Goal: Use online tool/utility: Utilize a website feature to perform a specific function

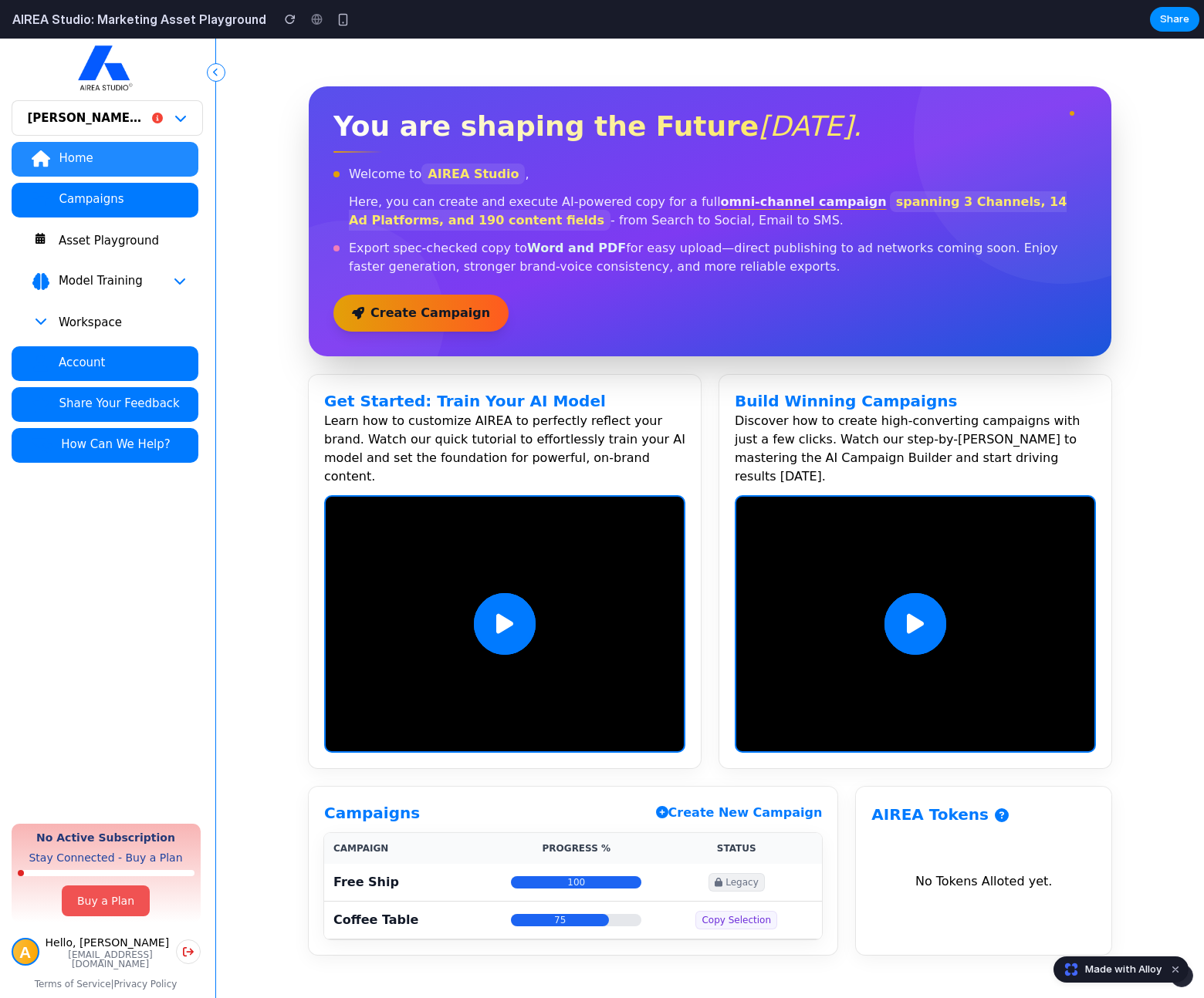
click at [120, 240] on div "Asset Playground" at bounding box center [121, 241] width 128 height 15
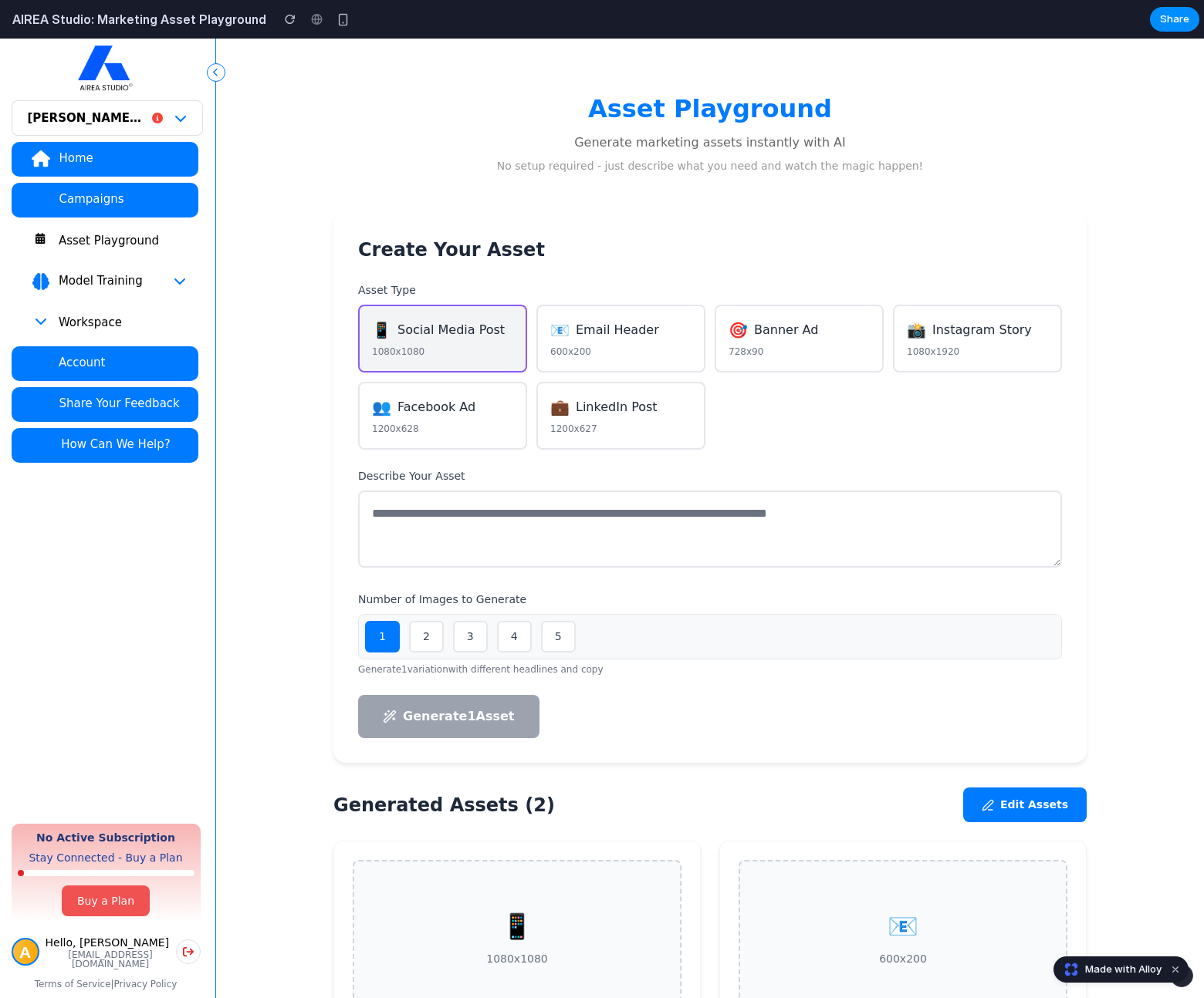
scroll to position [11, 0]
click at [577, 357] on div "600x200" at bounding box center [621, 352] width 141 height 13
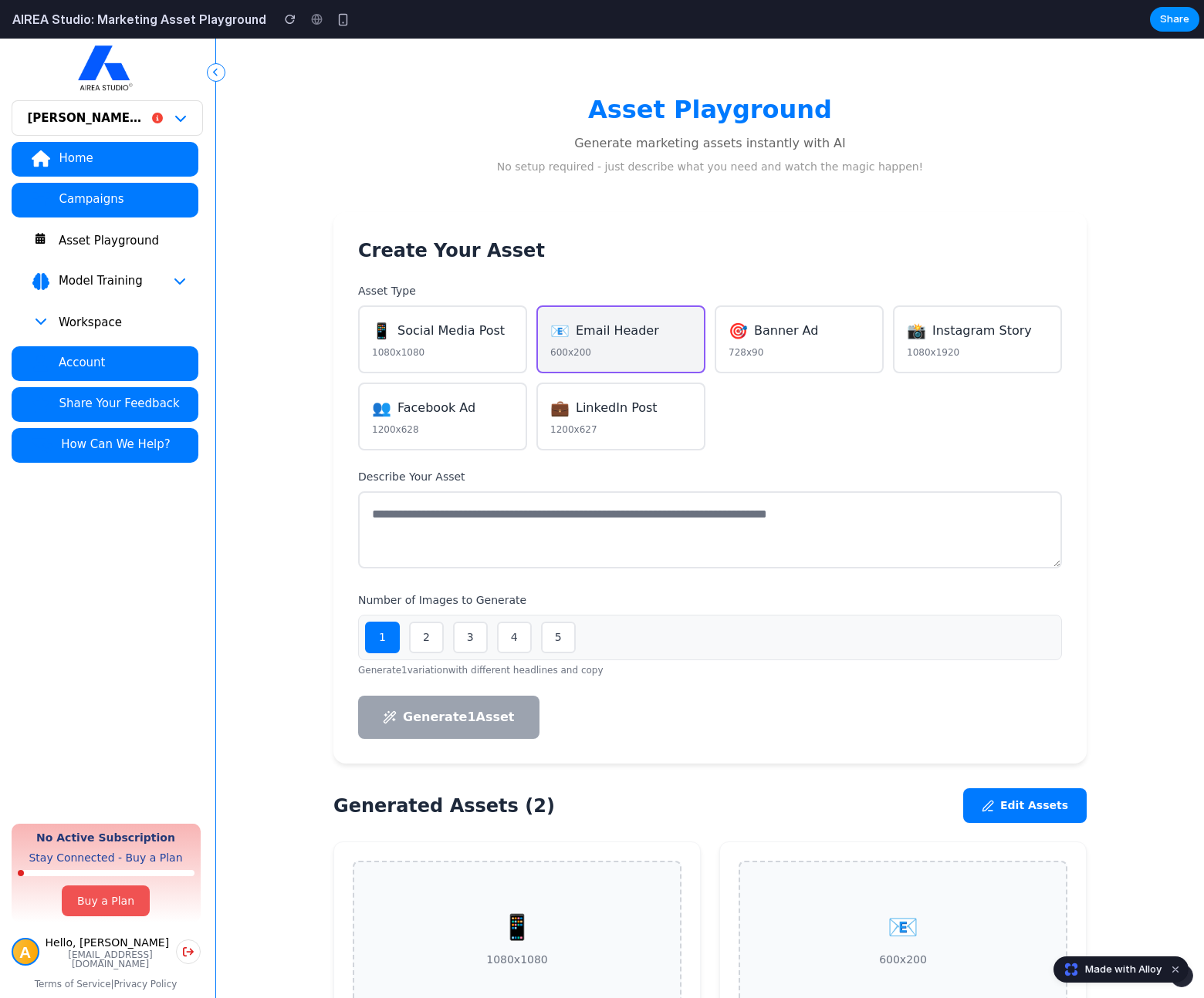
click at [745, 333] on div "🎯 Banner Ad" at bounding box center [799, 331] width 141 height 23
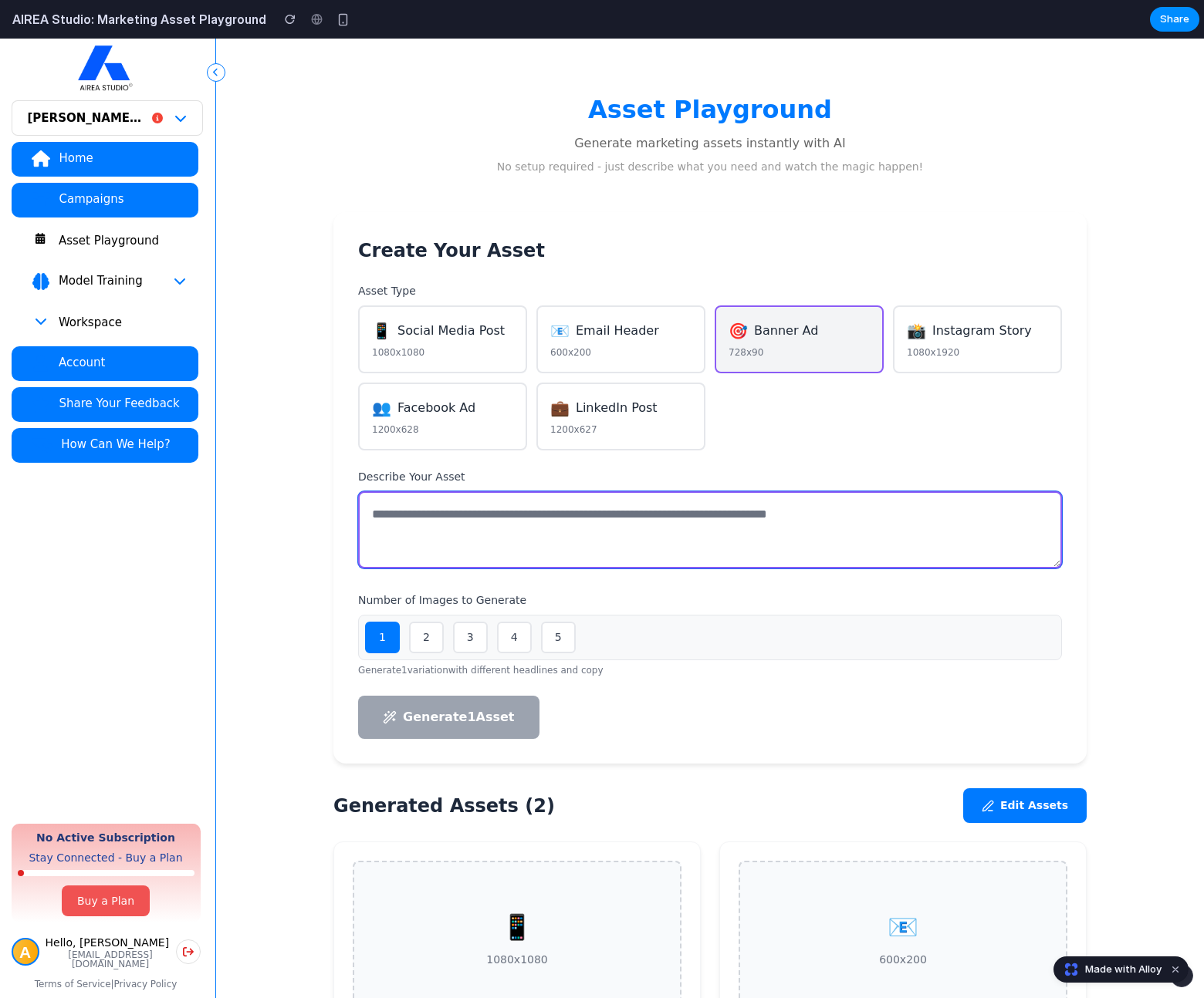
click at [508, 536] on textarea at bounding box center [709, 530] width 704 height 77
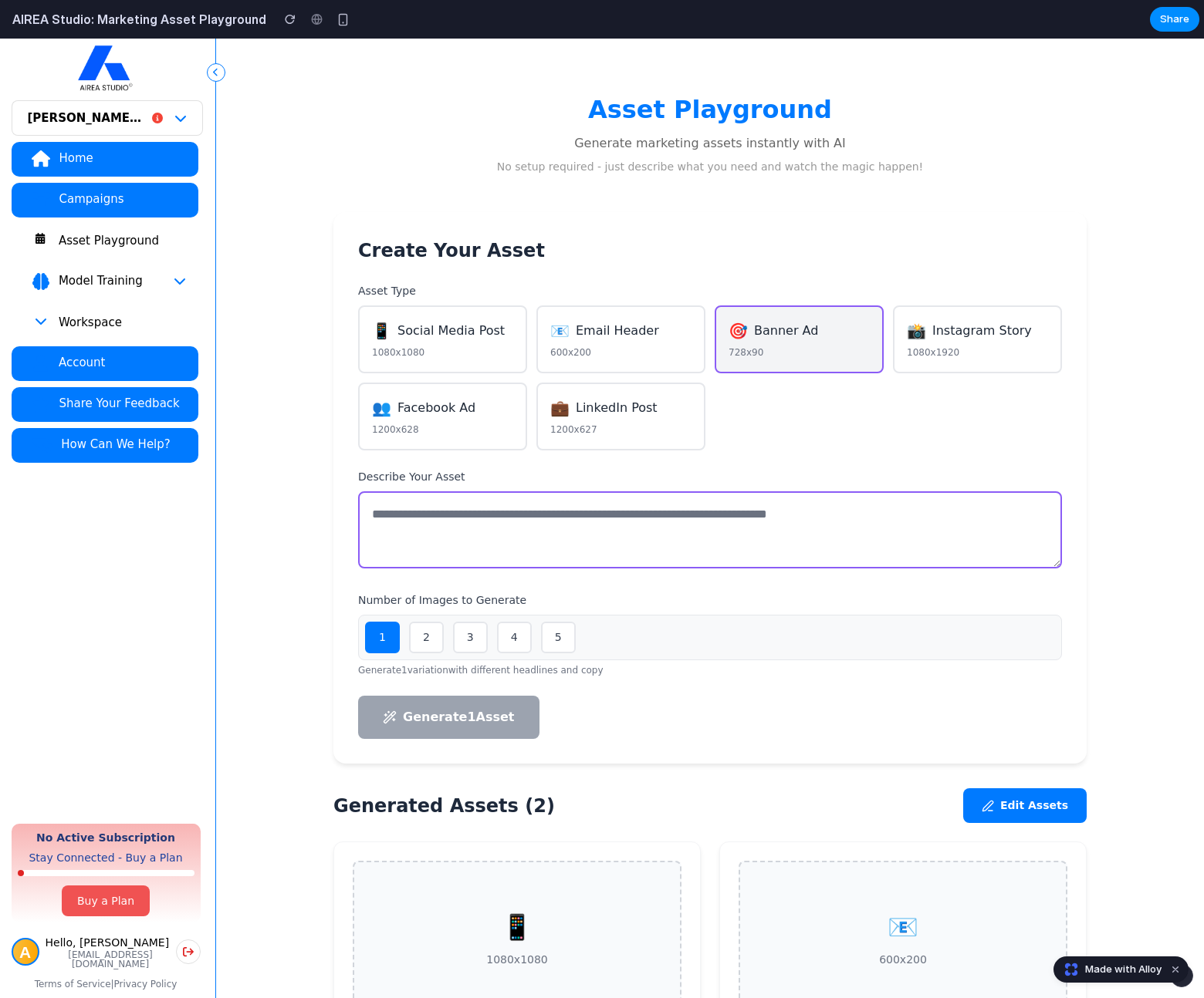
click at [475, 634] on button "3" at bounding box center [471, 637] width 35 height 32
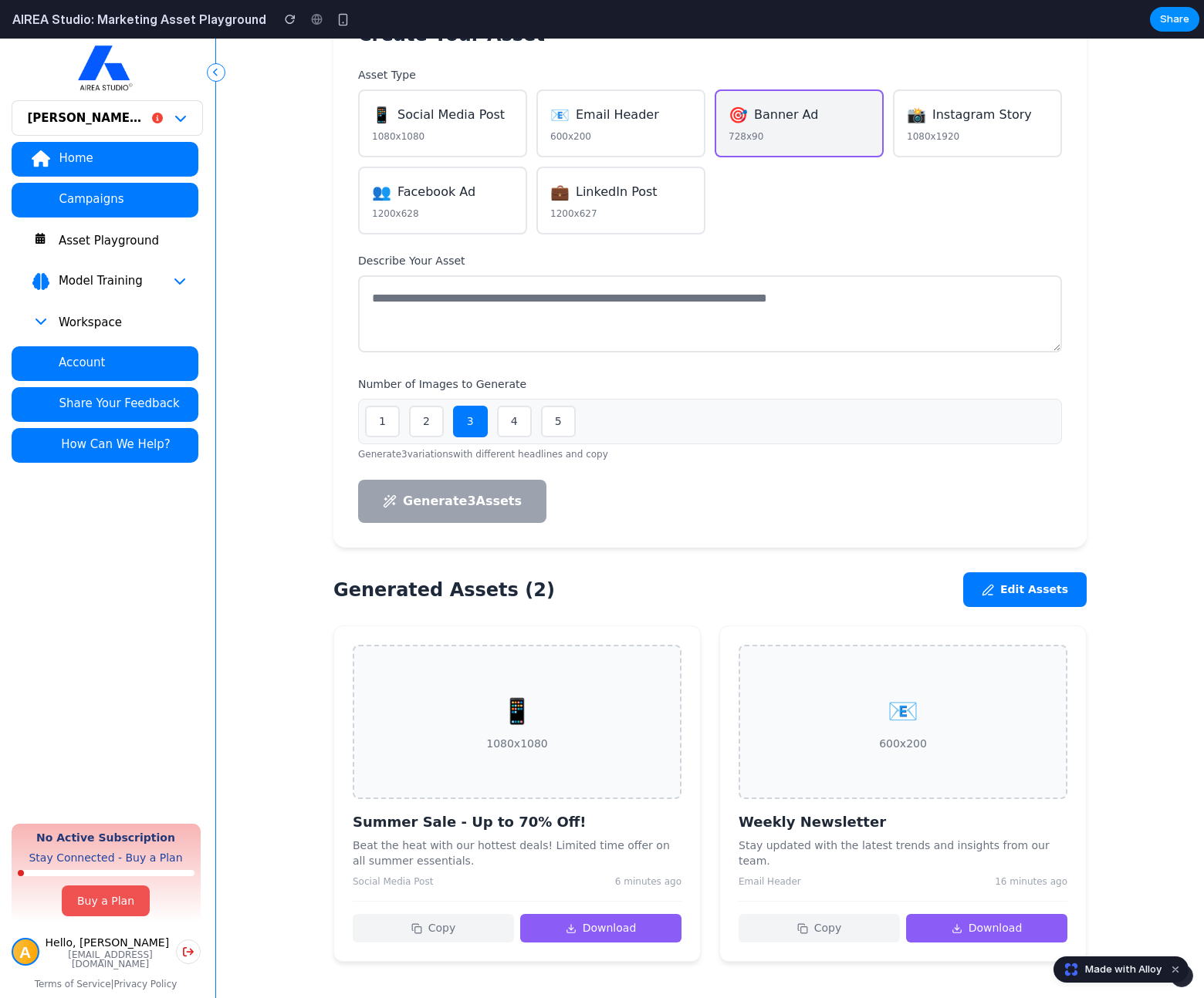
scroll to position [228, 0]
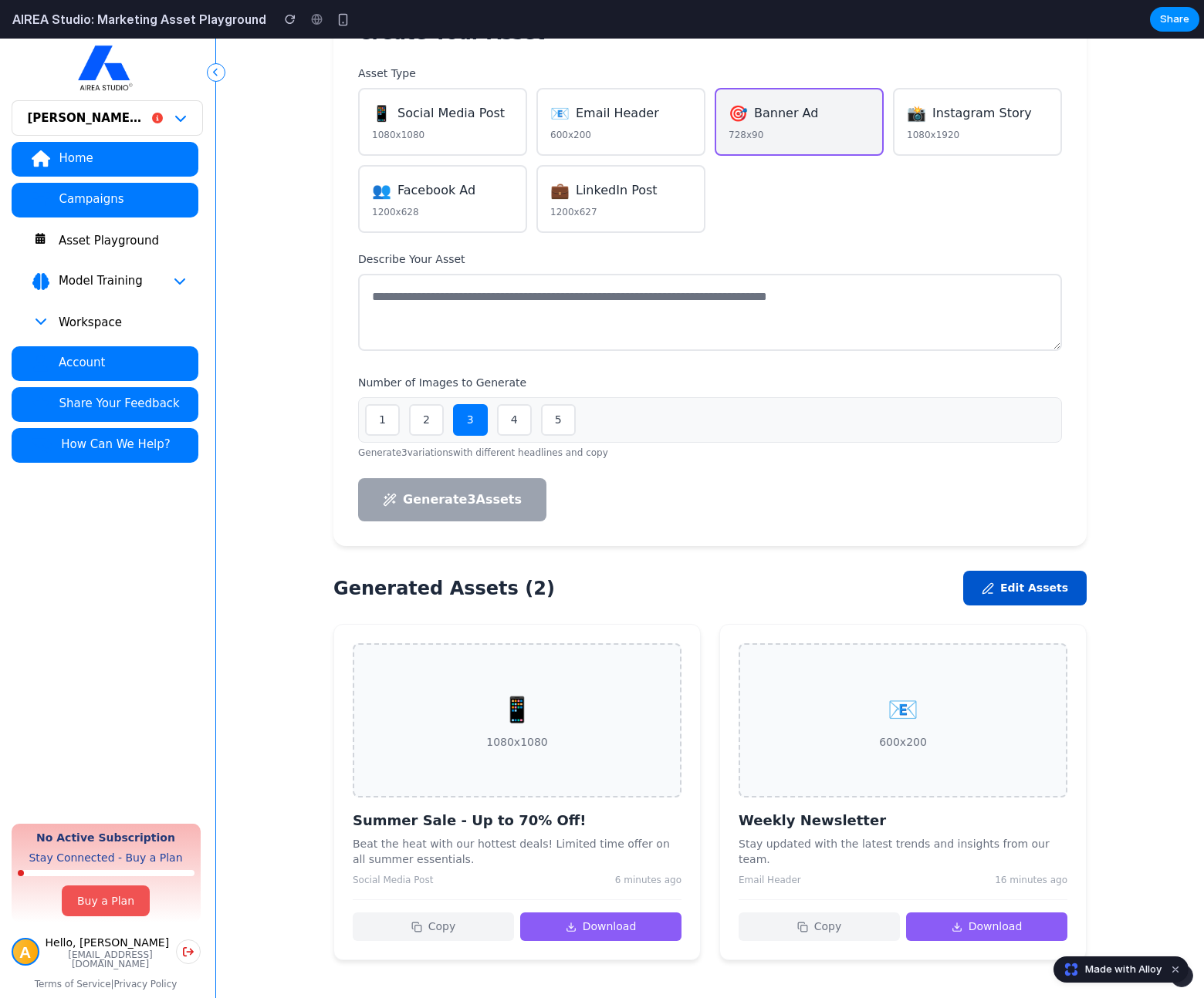
click at [1048, 585] on button "Edit Assets" at bounding box center [1024, 588] width 123 height 35
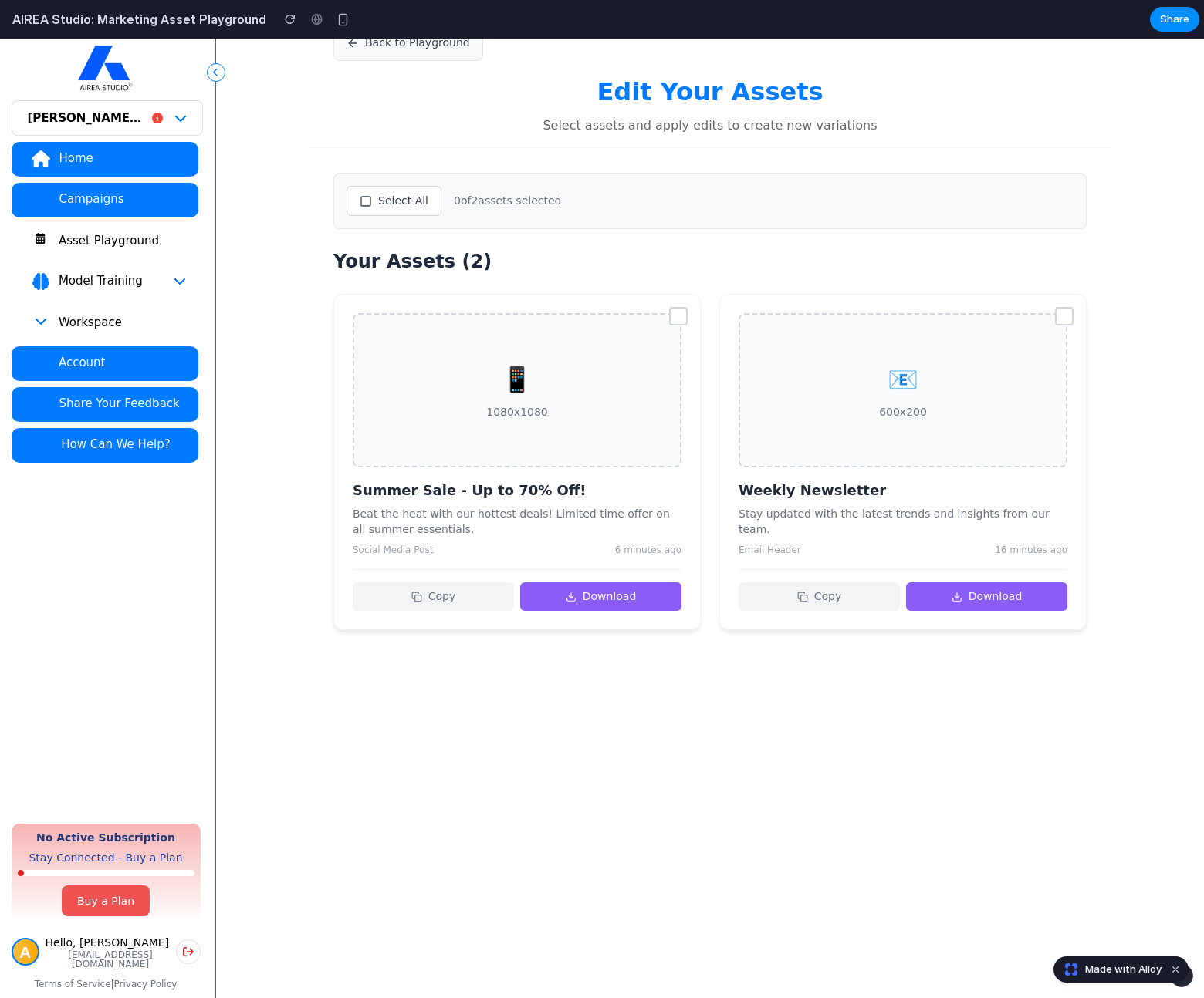
scroll to position [77, 0]
click at [581, 399] on div "📱 1080x1080" at bounding box center [516, 390] width 328 height 154
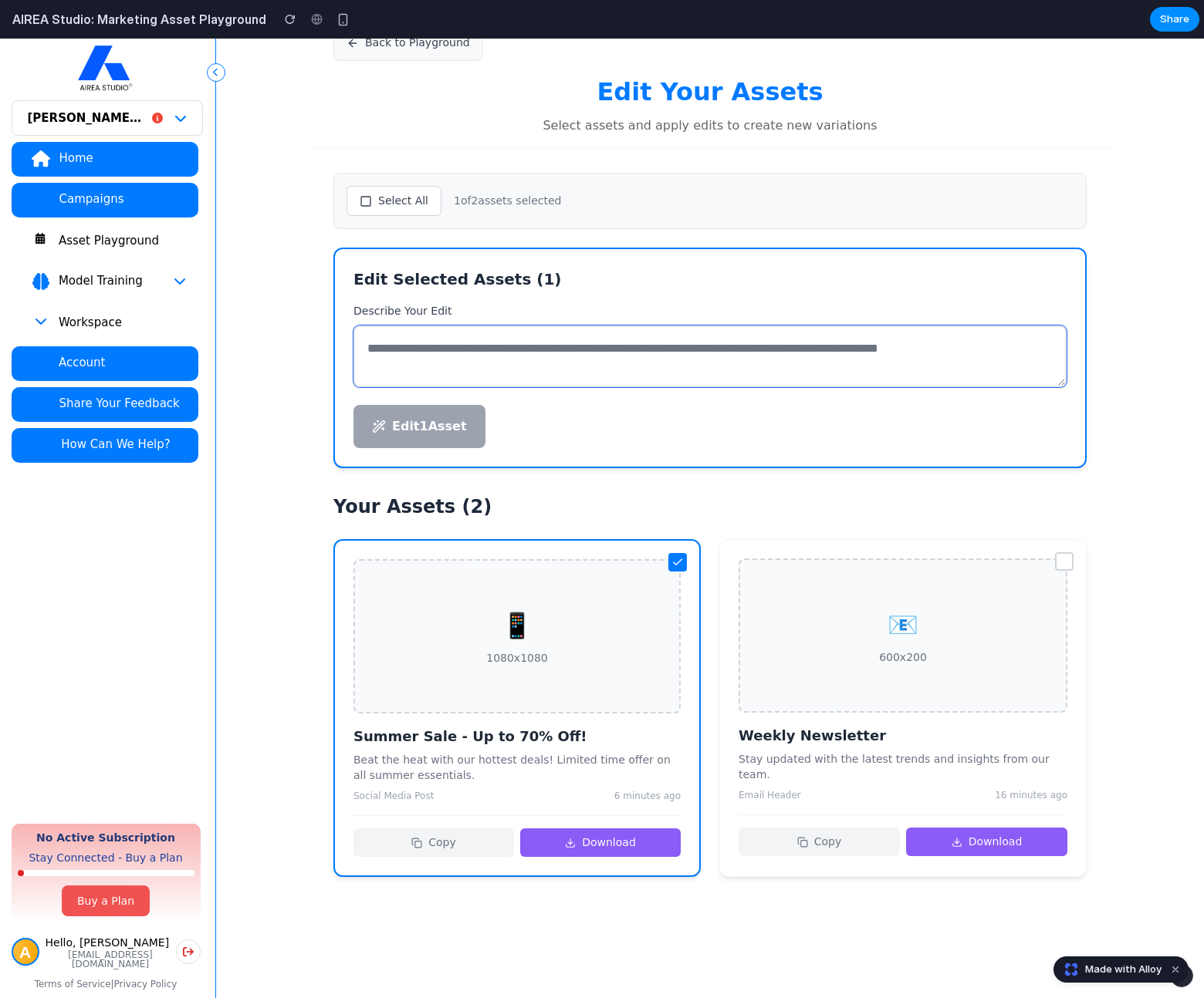
click at [539, 351] on textarea at bounding box center [709, 356] width 713 height 62
click at [1055, 553] on div at bounding box center [1063, 561] width 18 height 18
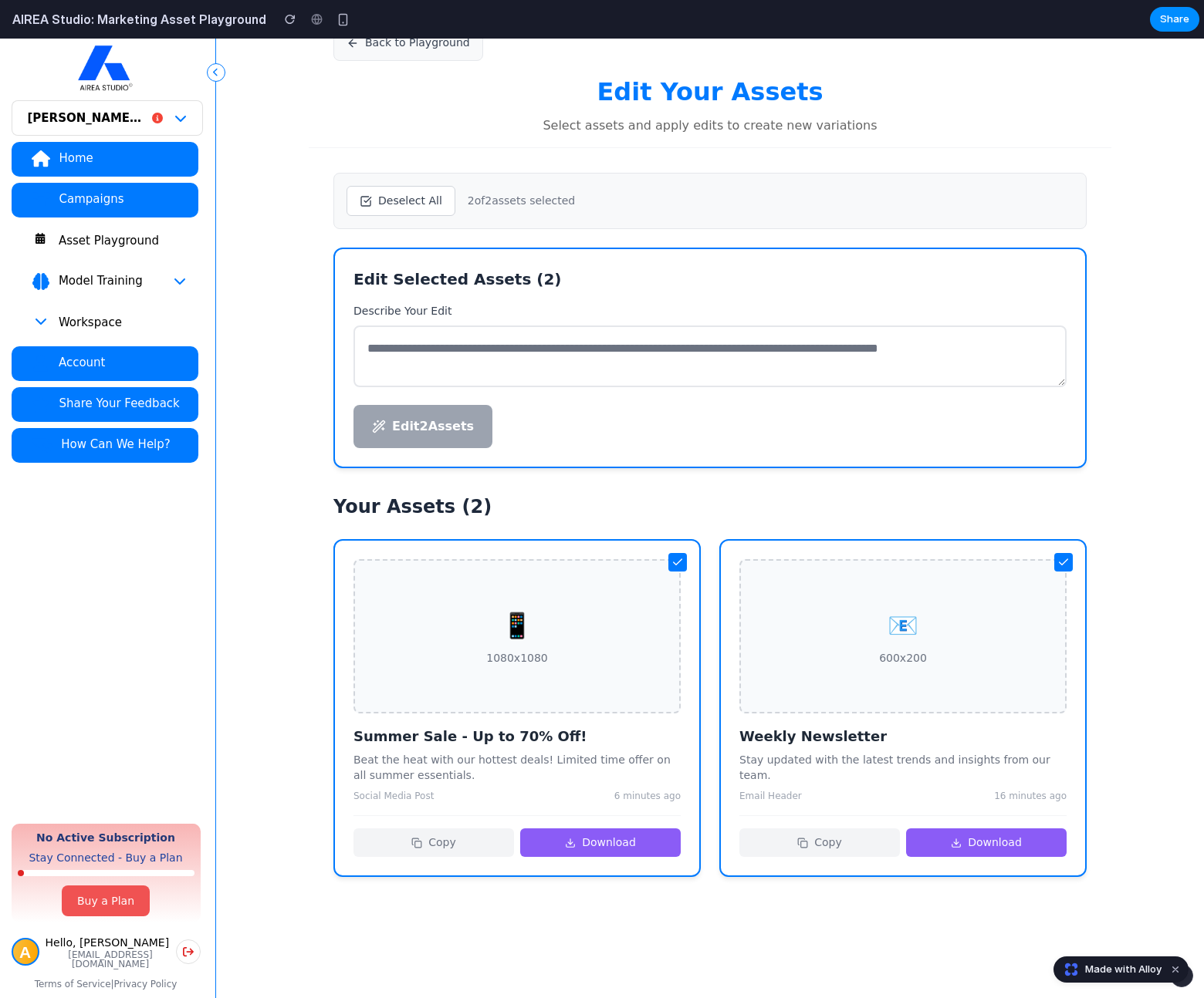
click at [128, 276] on span "Model Training" at bounding box center [100, 281] width 85 height 15
